Goal: Check status: Check status

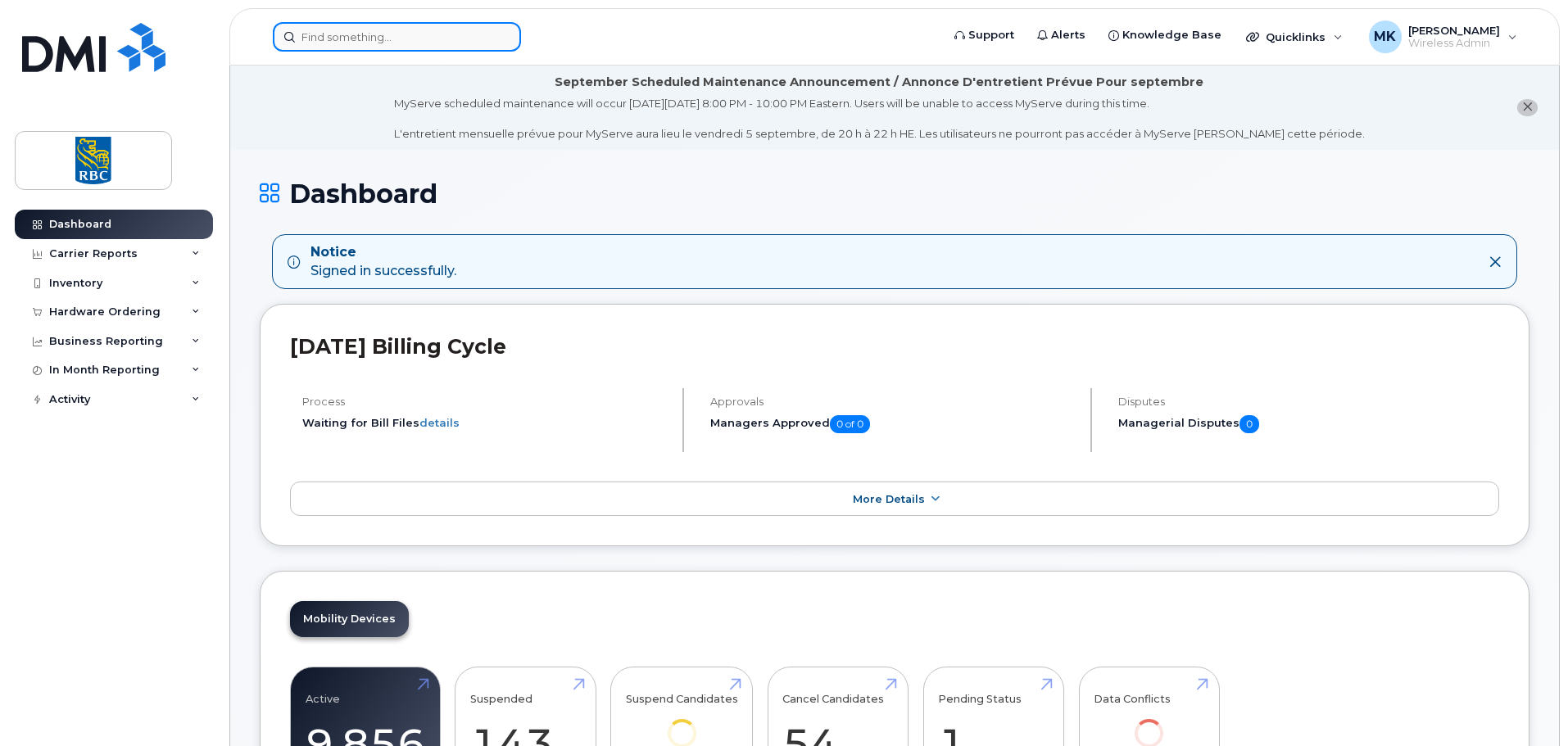
click at [435, 35] on input at bounding box center [396, 37] width 248 height 30
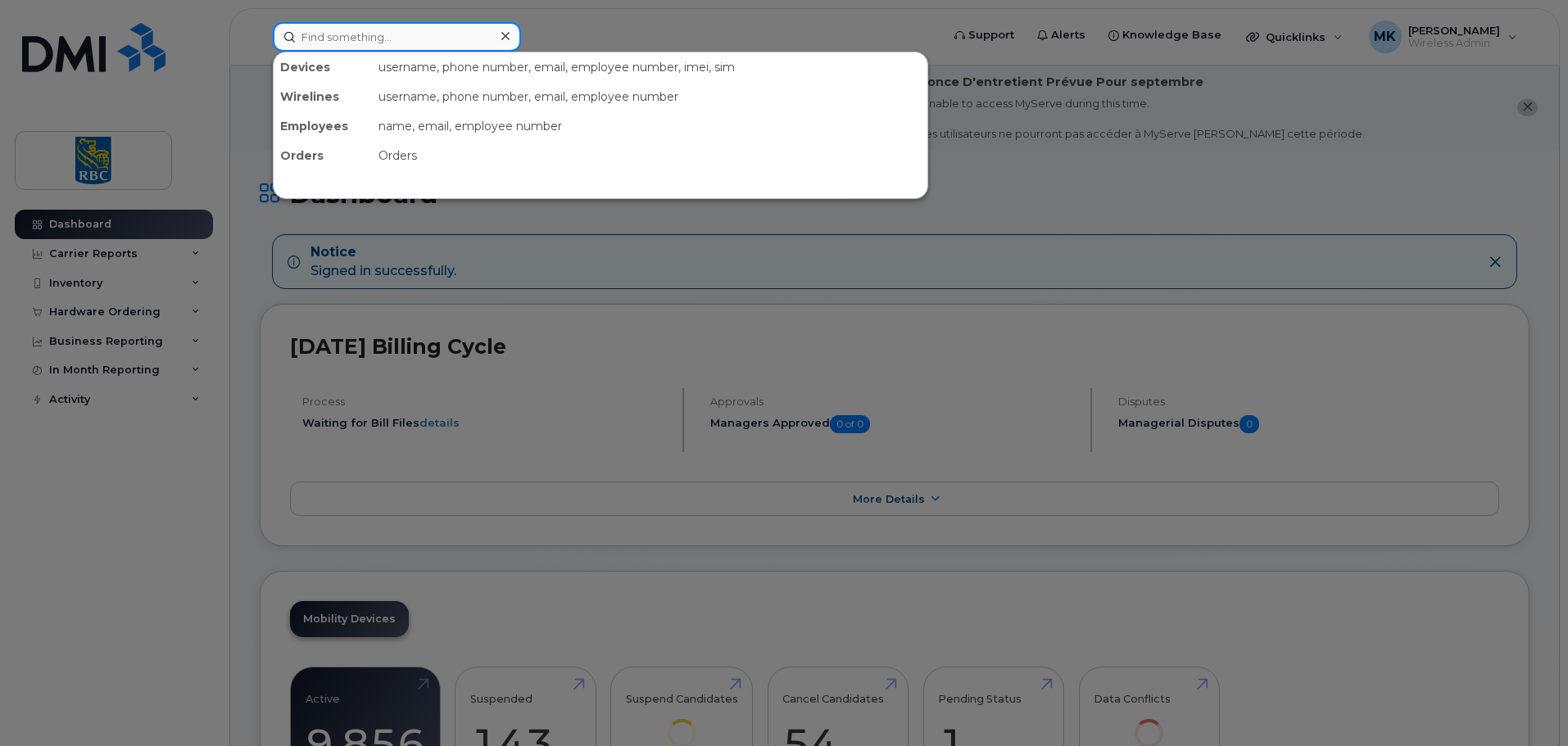
paste input "2267493775"
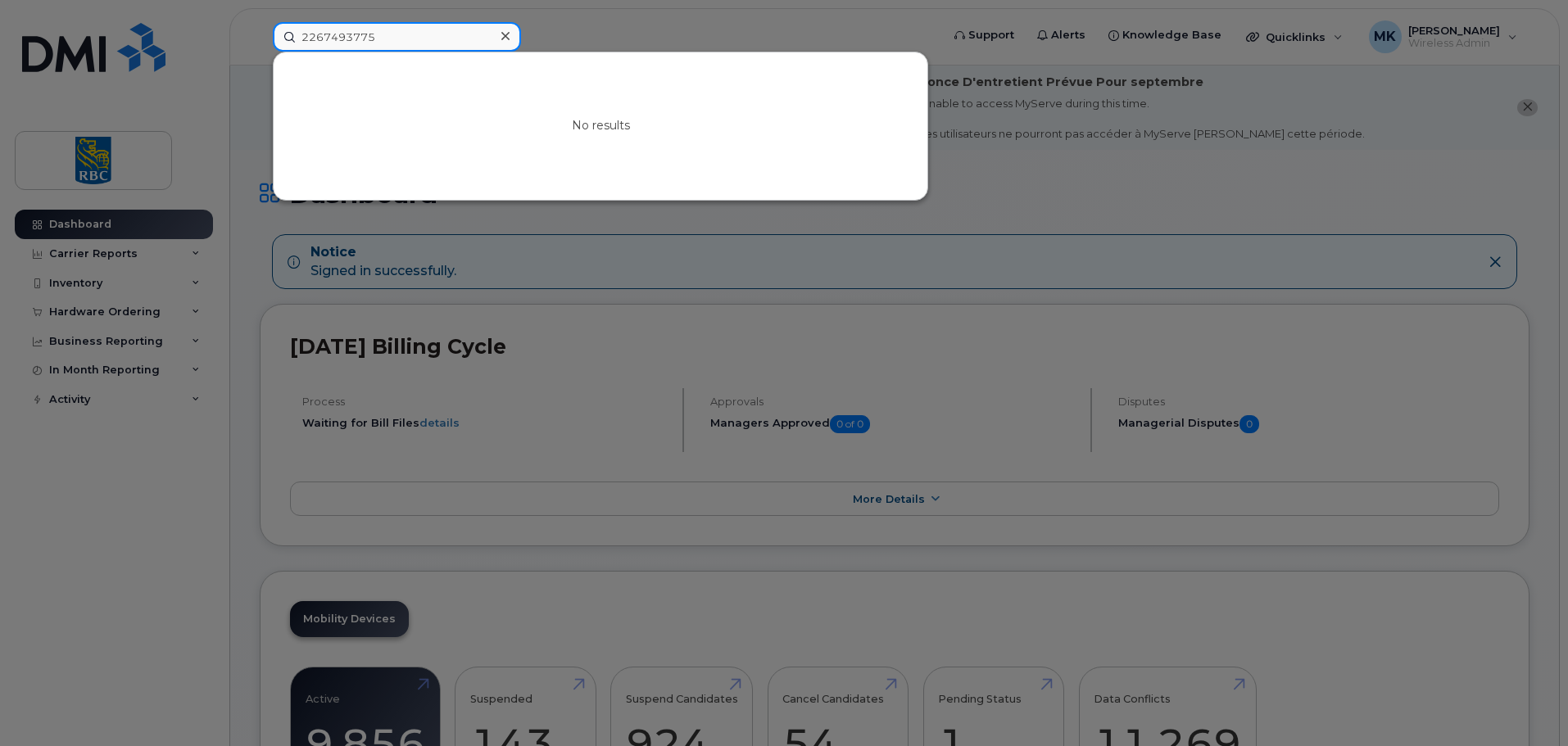
drag, startPoint x: 323, startPoint y: 38, endPoint x: 194, endPoint y: 40, distance: 129.0
click at [259, 40] on div "2267493775 No results" at bounding box center [601, 37] width 683 height 30
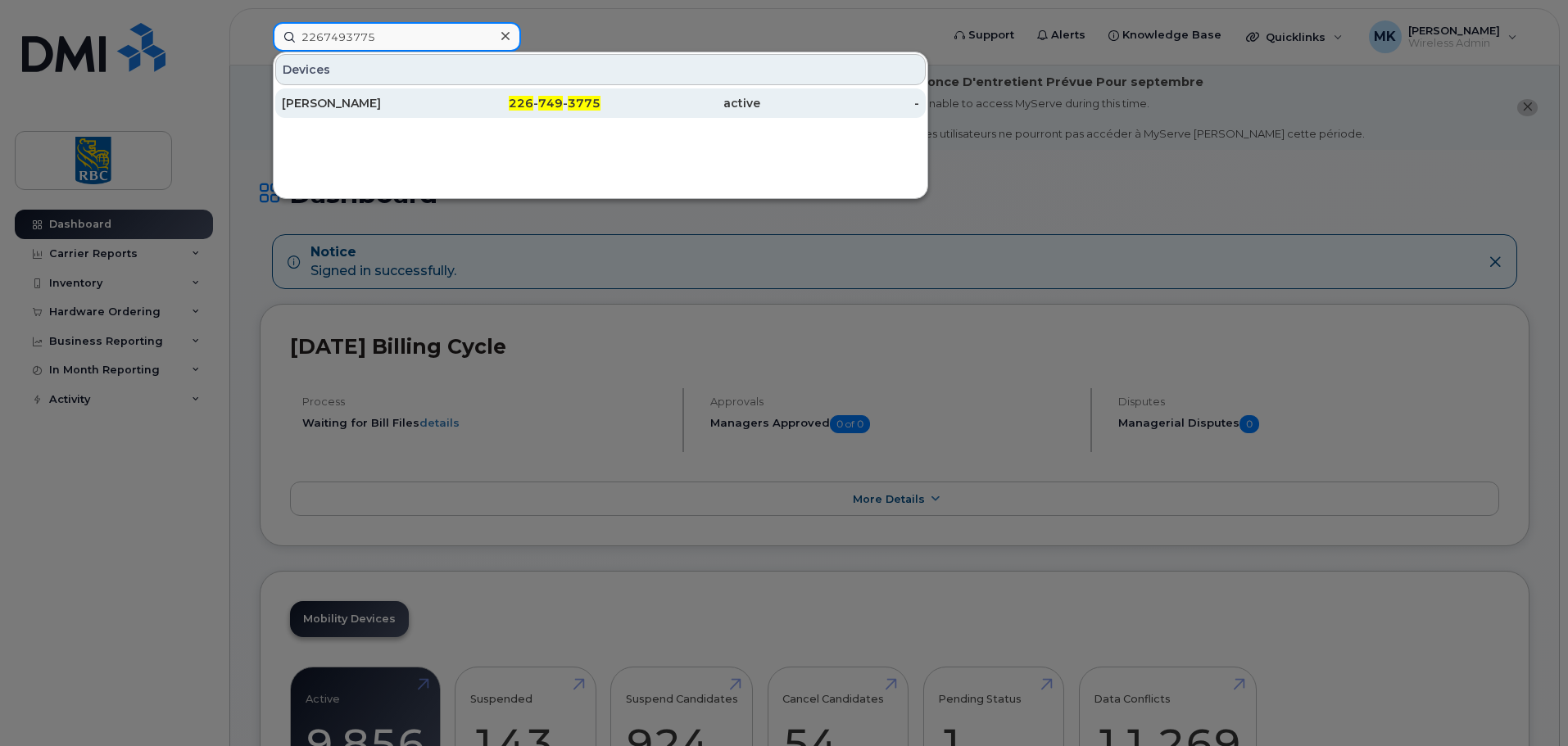
type input "2267493775"
click at [377, 103] on div "[PERSON_NAME]" at bounding box center [361, 103] width 159 height 17
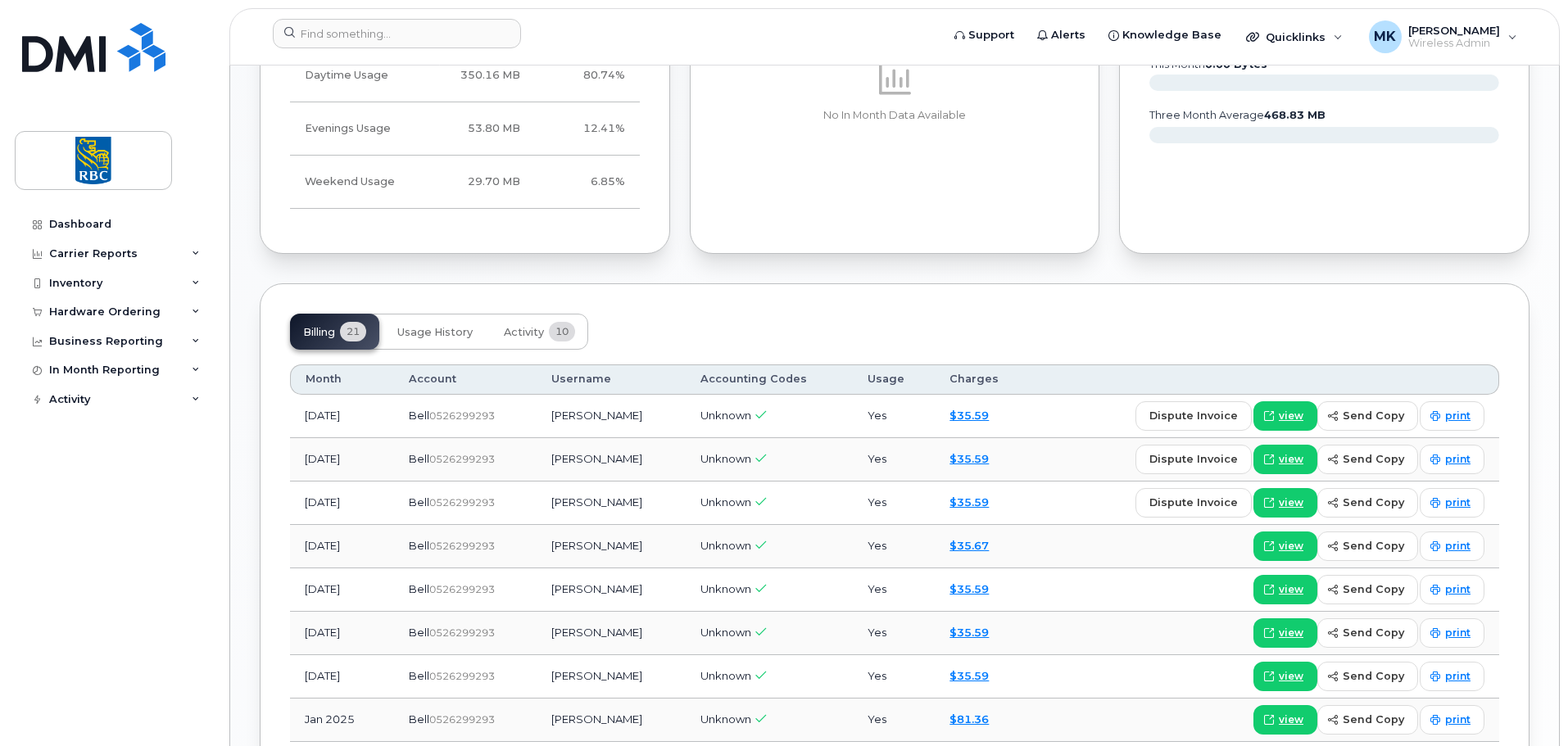
scroll to position [1065, 0]
click at [452, 326] on span "Usage History" at bounding box center [434, 332] width 76 height 13
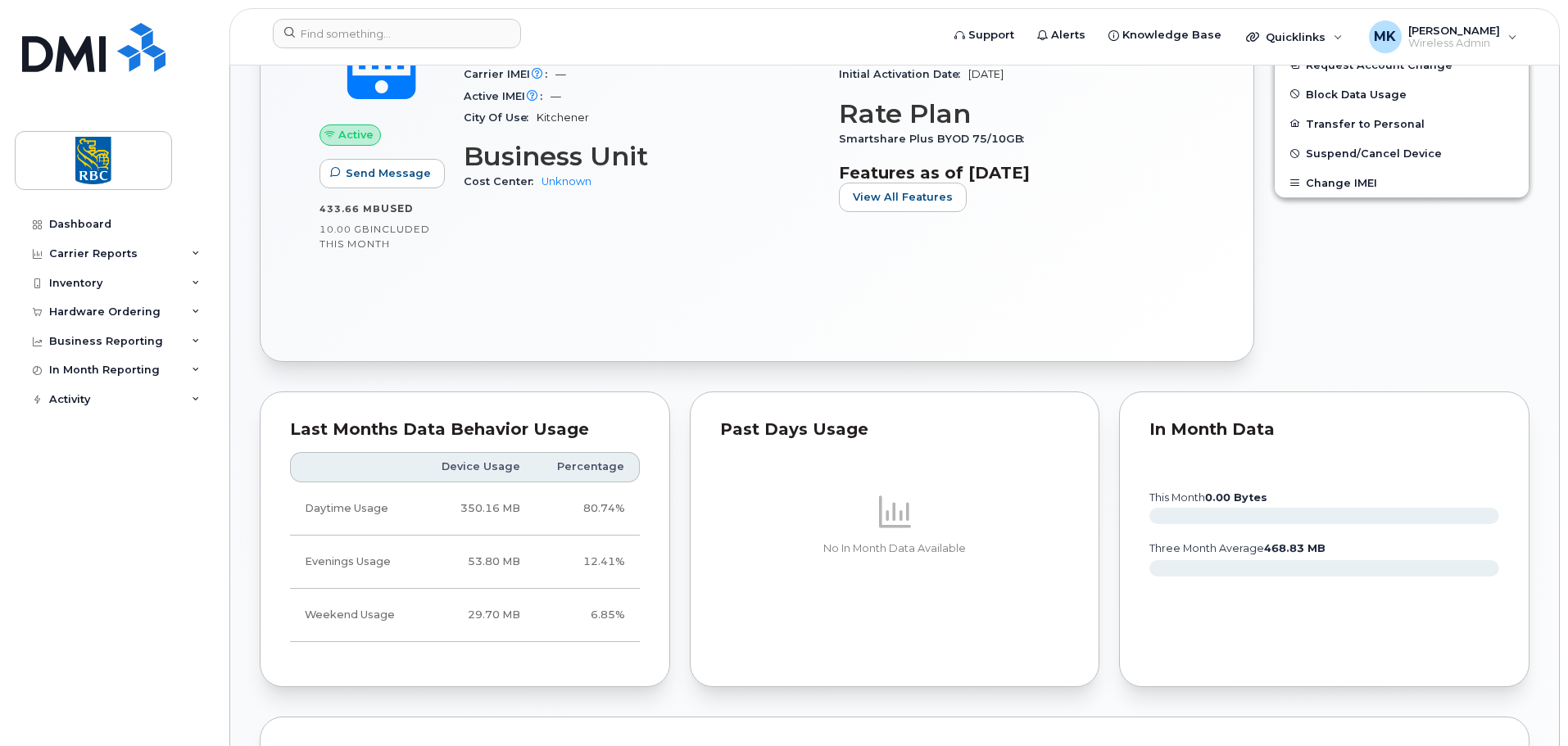
scroll to position [958, 0]
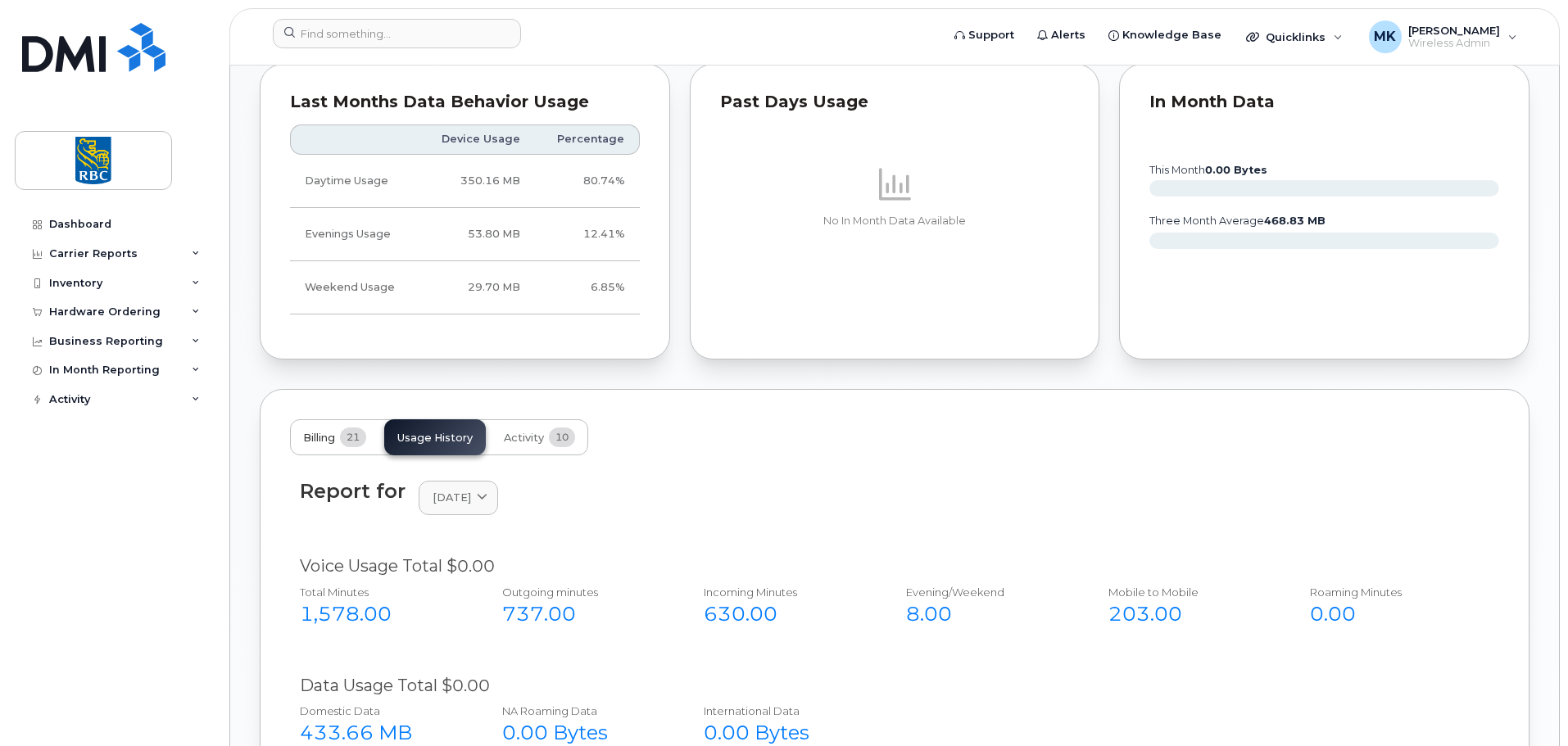
click at [317, 433] on span "Billing" at bounding box center [319, 438] width 32 height 13
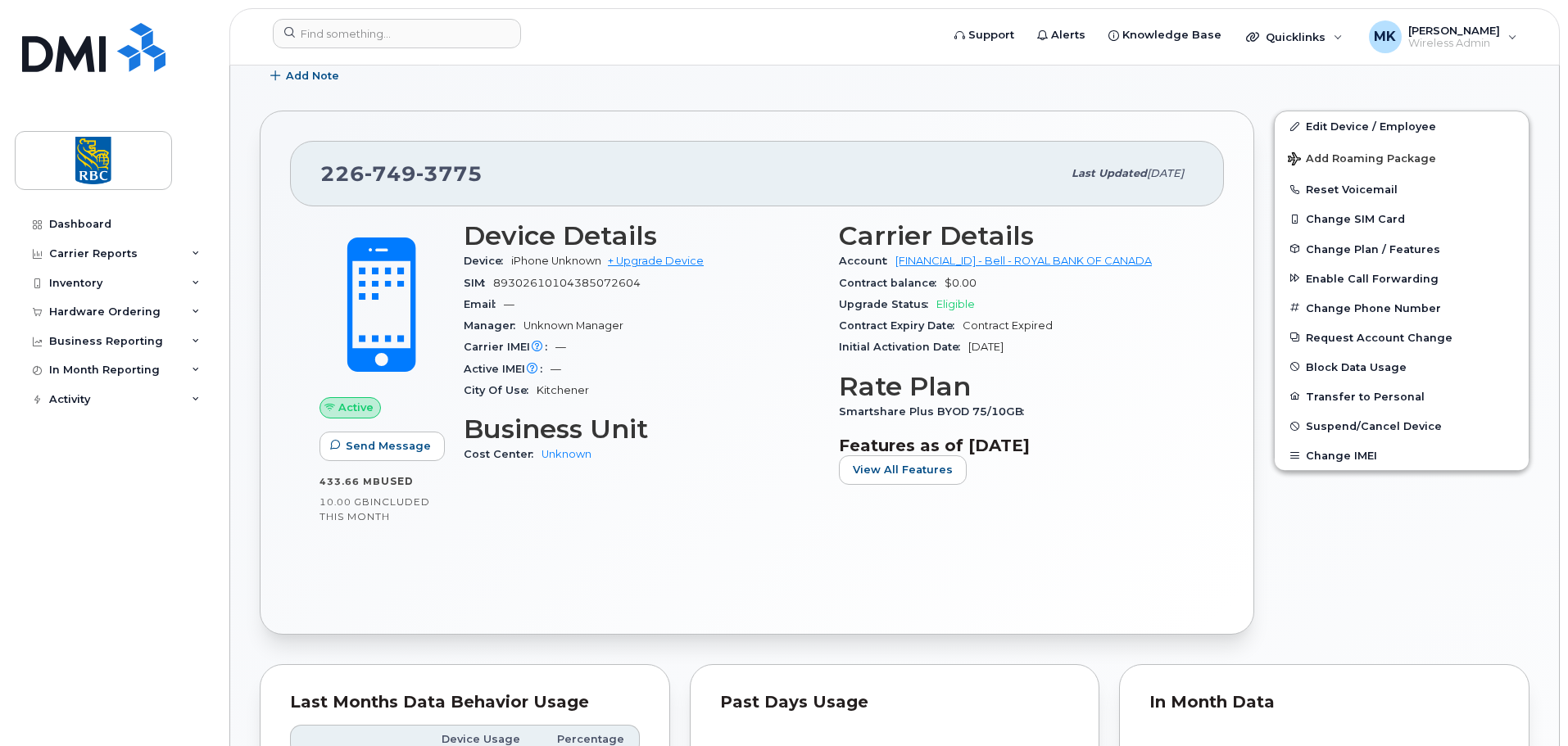
scroll to position [113, 0]
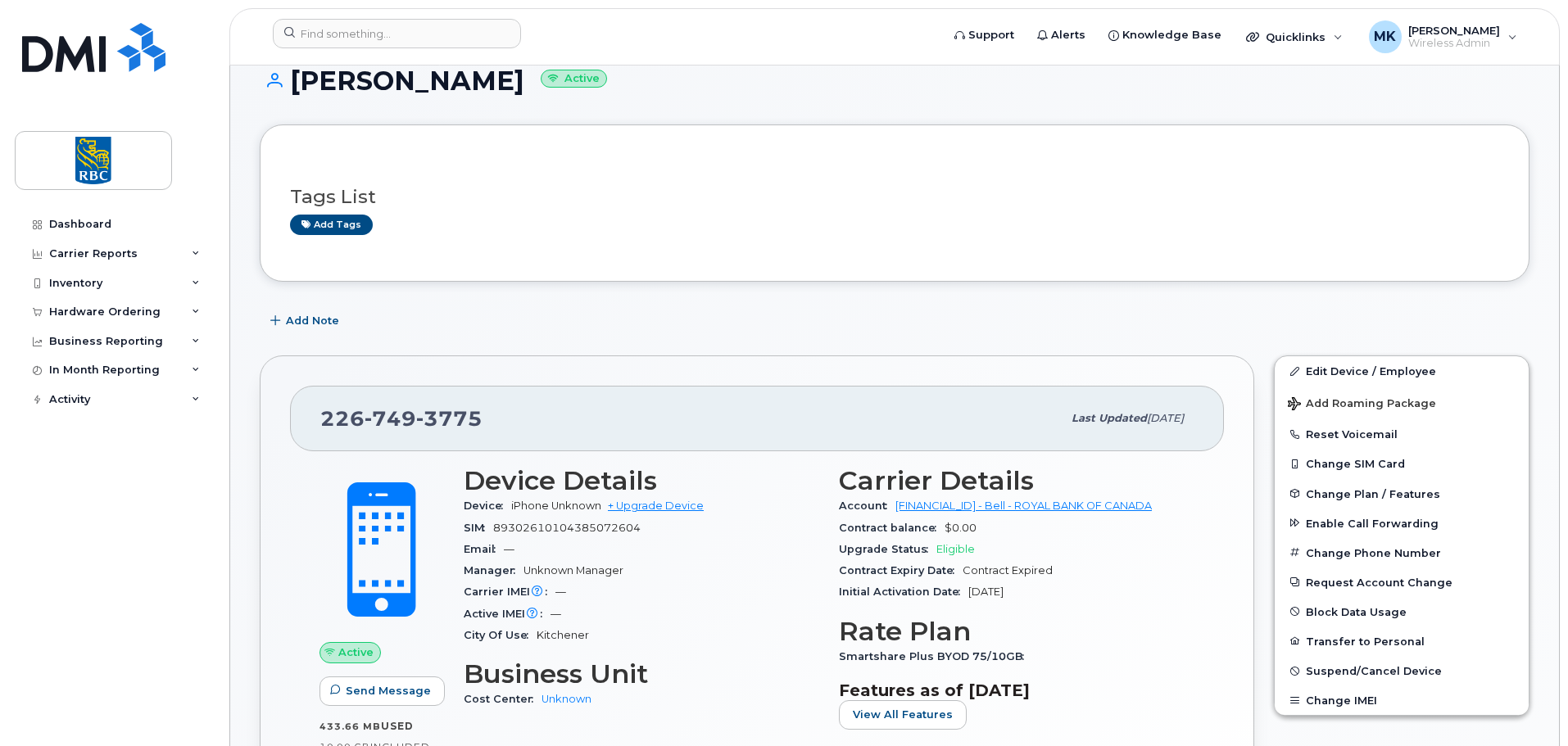
copy h1 "[PERSON_NAME]"
drag, startPoint x: 296, startPoint y: 77, endPoint x: 562, endPoint y: 86, distance: 266.2
click at [562, 86] on h1 "[PERSON_NAME] Active" at bounding box center [894, 80] width 1269 height 29
